Goal: Task Accomplishment & Management: Manage account settings

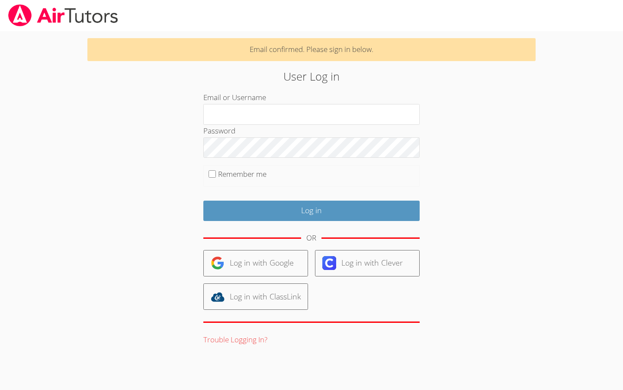
type input "[EMAIL_ADDRESS][DOMAIN_NAME]"
click at [232, 171] on label "Remember me" at bounding box center [242, 174] width 48 height 10
click at [216, 171] on input "Remember me" at bounding box center [212, 173] width 7 height 7
checkbox input "true"
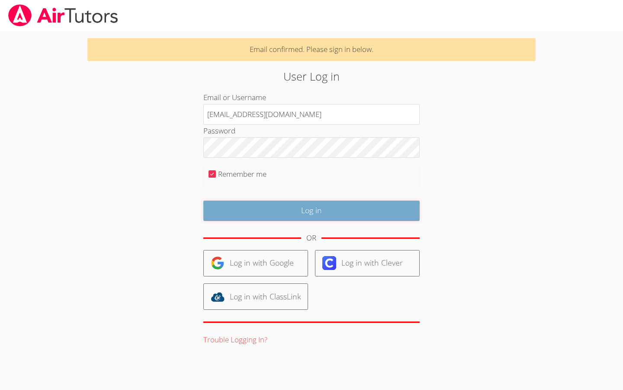
click at [248, 218] on input "Log in" at bounding box center [311, 210] width 216 height 20
